Goal: Find specific page/section

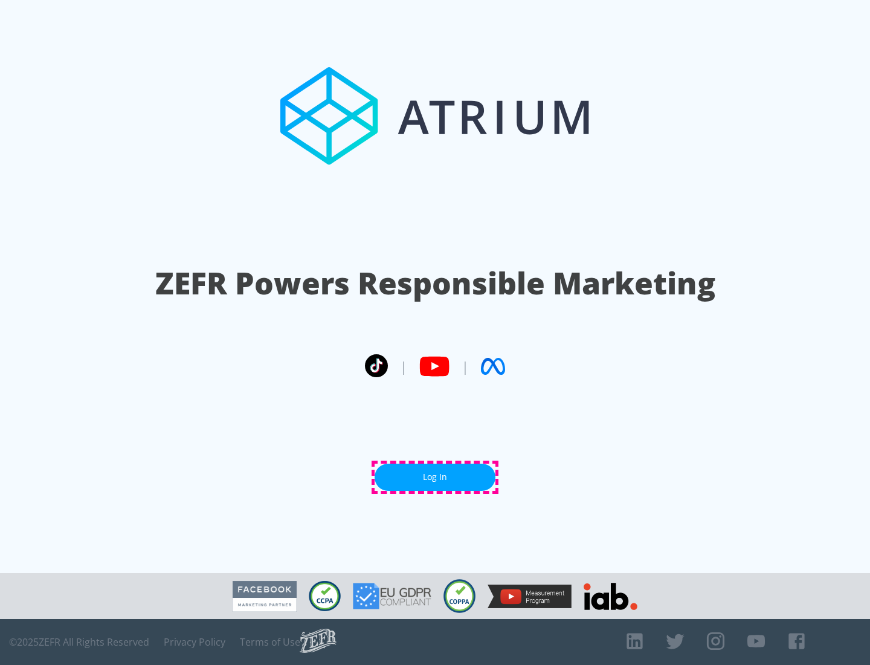
click at [435, 477] on link "Log In" at bounding box center [435, 477] width 121 height 27
